Goal: Find contact information: Find contact information

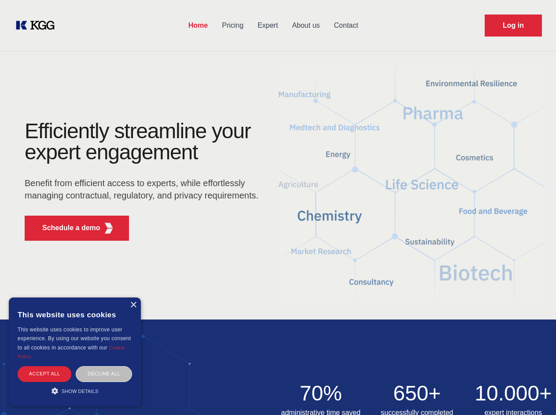
click at [278, 207] on div "Efficiently streamline your expert engagement Benefit from efficient access to …" at bounding box center [145, 184] width 268 height 127
click at [66, 228] on p "Schedule a demo" at bounding box center [71, 228] width 58 height 11
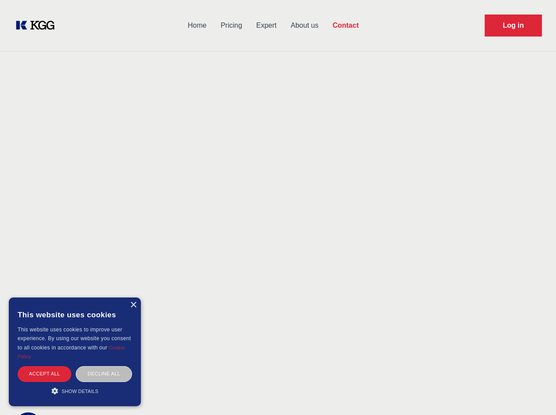
click at [133, 305] on div "× This website uses cookies This website uses cookies to improve user experienc…" at bounding box center [75, 352] width 132 height 109
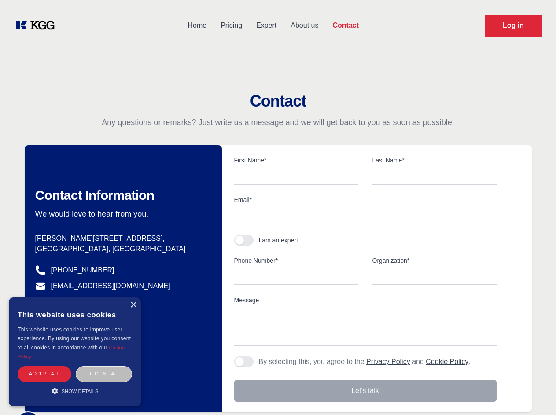
click at [44, 374] on div "Accept all" at bounding box center [45, 373] width 54 height 15
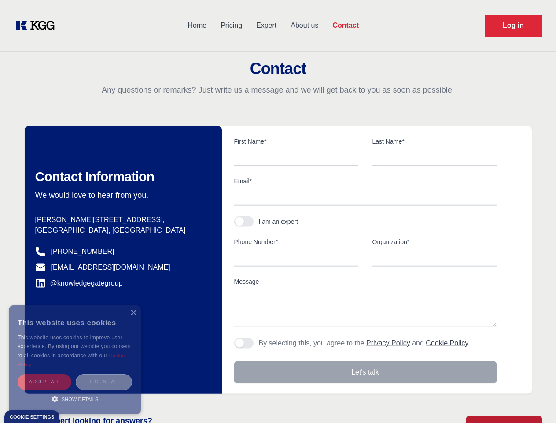
click at [104, 374] on div "Decline all" at bounding box center [104, 381] width 56 height 15
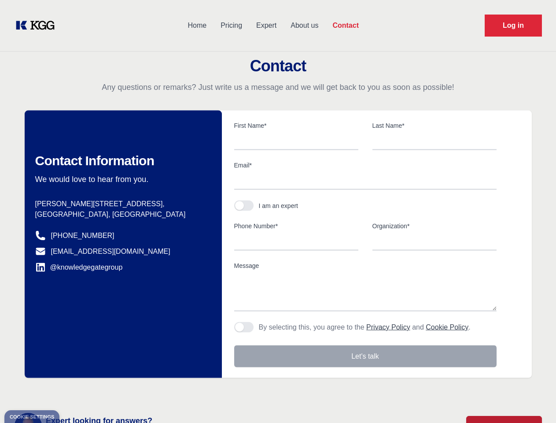
click at [75, 391] on main "Contact Any questions or remarks? Just write us a message and we will get back …" at bounding box center [278, 229] width 556 height 458
